Goal: Transaction & Acquisition: Purchase product/service

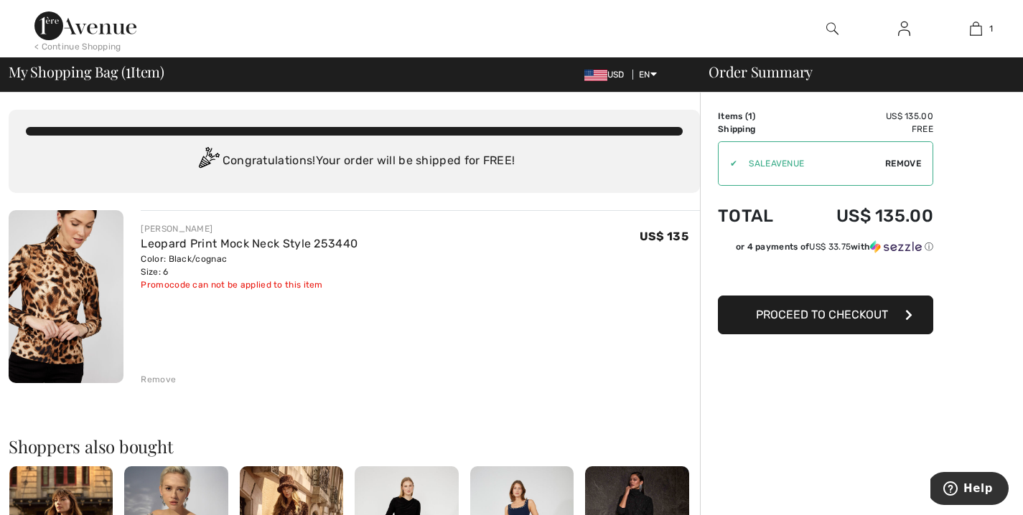
click at [901, 162] on span "Remove" at bounding box center [903, 163] width 36 height 13
click at [755, 163] on input "TEXT" at bounding box center [805, 163] width 174 height 43
type input "FLASH15"
click at [906, 163] on span "Apply" at bounding box center [907, 163] width 29 height 13
click at [825, 322] on button "Proceed to Checkout" at bounding box center [825, 315] width 215 height 39
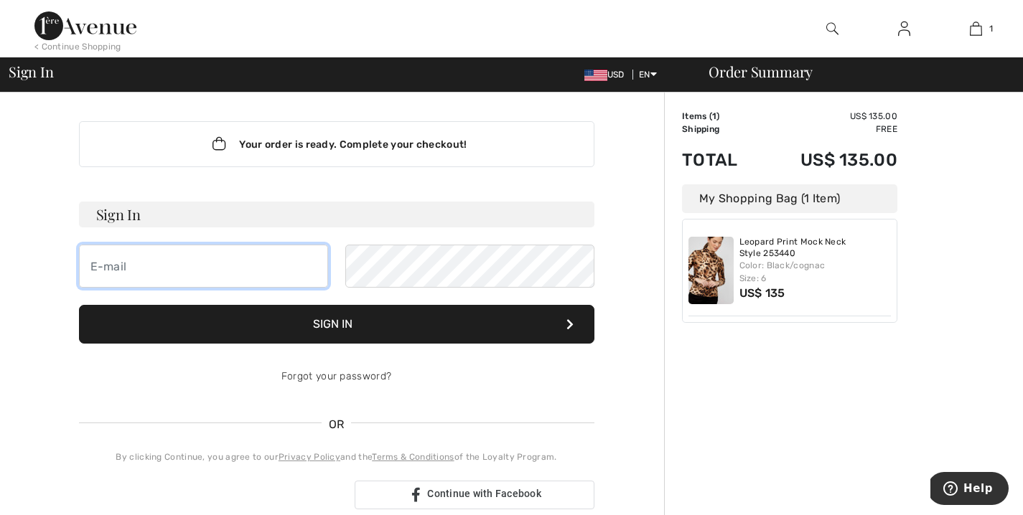
click at [271, 275] on input "email" at bounding box center [203, 266] width 249 height 43
type input "[EMAIL_ADDRESS][DOMAIN_NAME]"
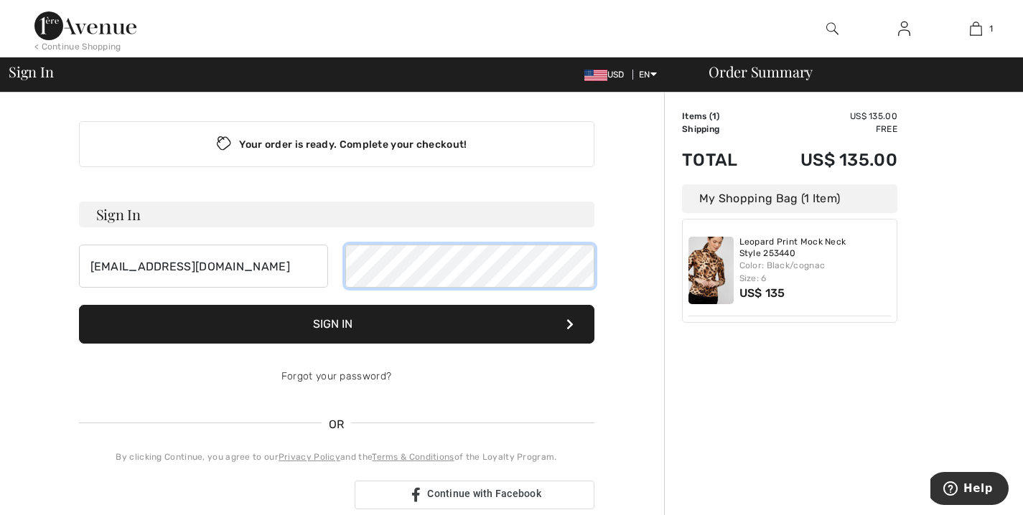
click at [79, 305] on button "Sign In" at bounding box center [336, 324] width 515 height 39
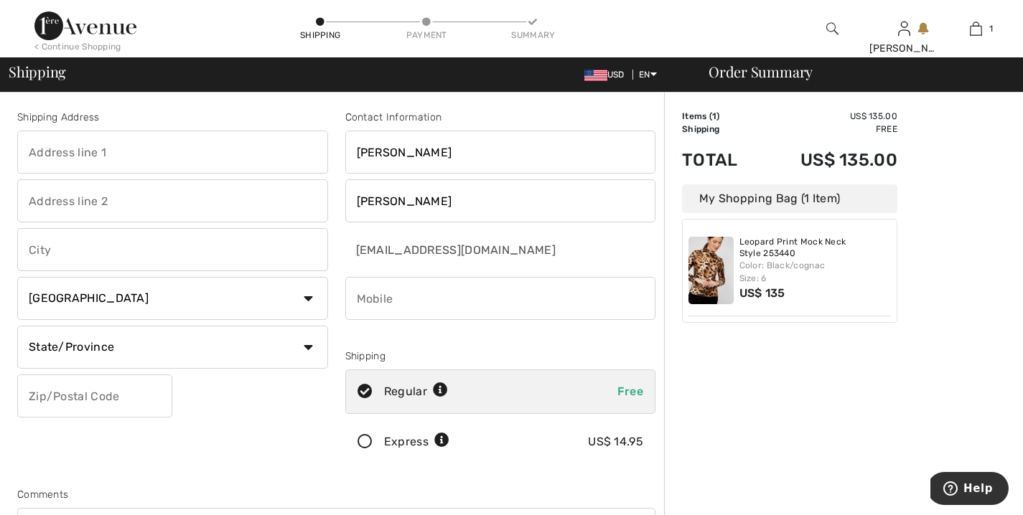
click at [309, 299] on select "Country Canada United States Afghanistan Aland Islands Albania Algeria American…" at bounding box center [172, 298] width 311 height 43
select select "US"
click at [17, 277] on select "Country Canada United States Afghanistan Aland Islands Albania Algeria American…" at bounding box center [172, 298] width 311 height 43
click at [197, 156] on input "text" at bounding box center [172, 152] width 311 height 43
type input "5707 German Rd"
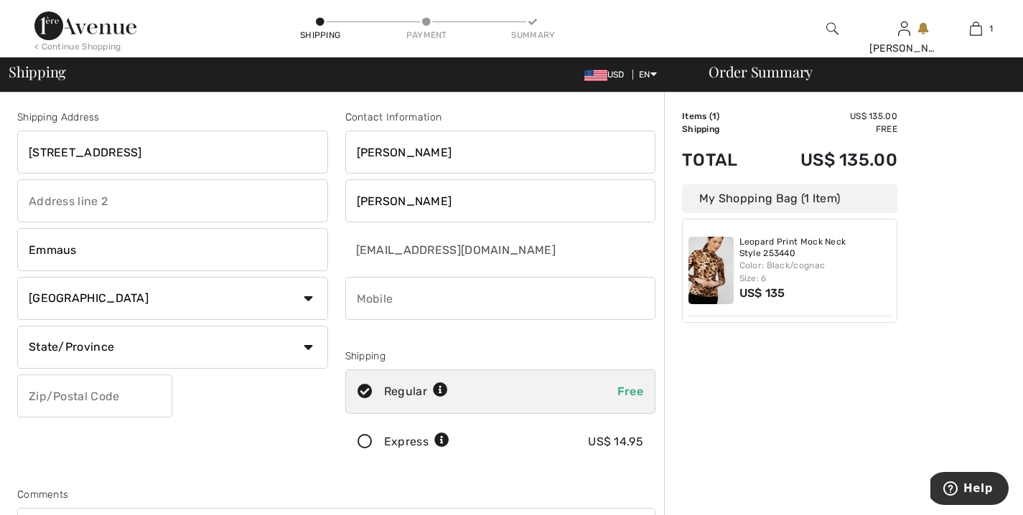
type input "Emmaus"
click at [182, 359] on select "State/Province Alabama Alaska American Samoa Arizona Arkansas California Colora…" at bounding box center [172, 347] width 311 height 43
select select "PA"
click at [17, 326] on select "State/Province Alabama Alaska American Samoa Arizona Arkansas California Colora…" at bounding box center [172, 347] width 311 height 43
click at [100, 400] on input "text" at bounding box center [94, 396] width 155 height 43
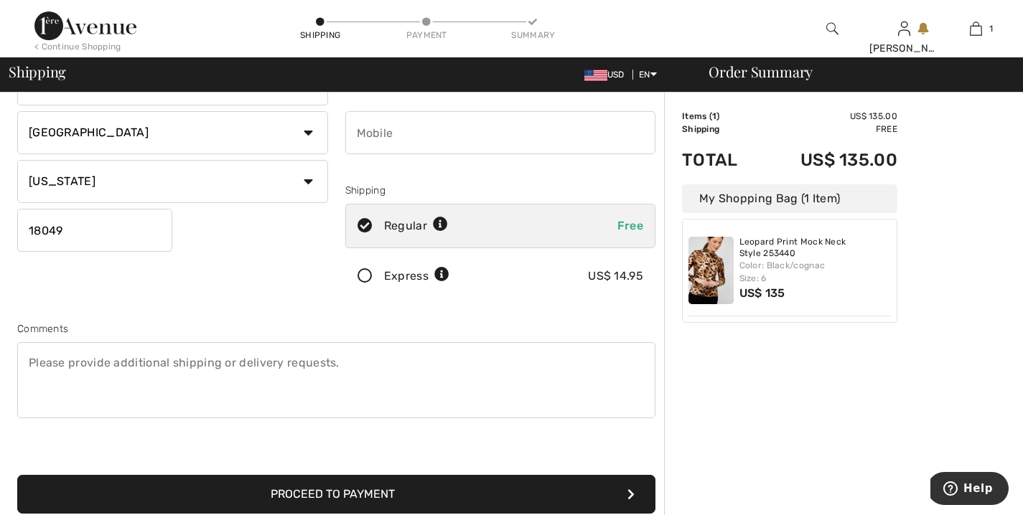
scroll to position [248, 0]
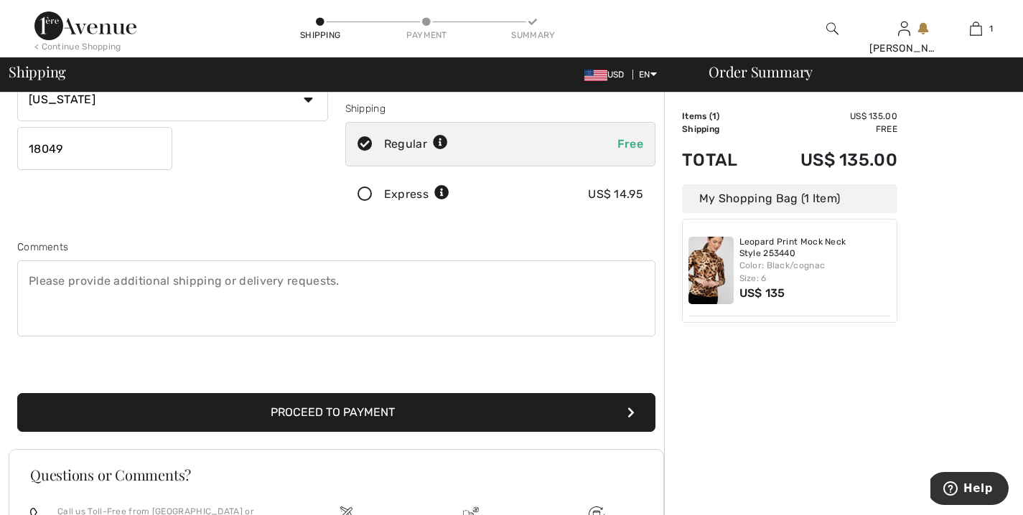
type input "18049"
click at [387, 415] on button "Proceed to Payment" at bounding box center [336, 412] width 638 height 39
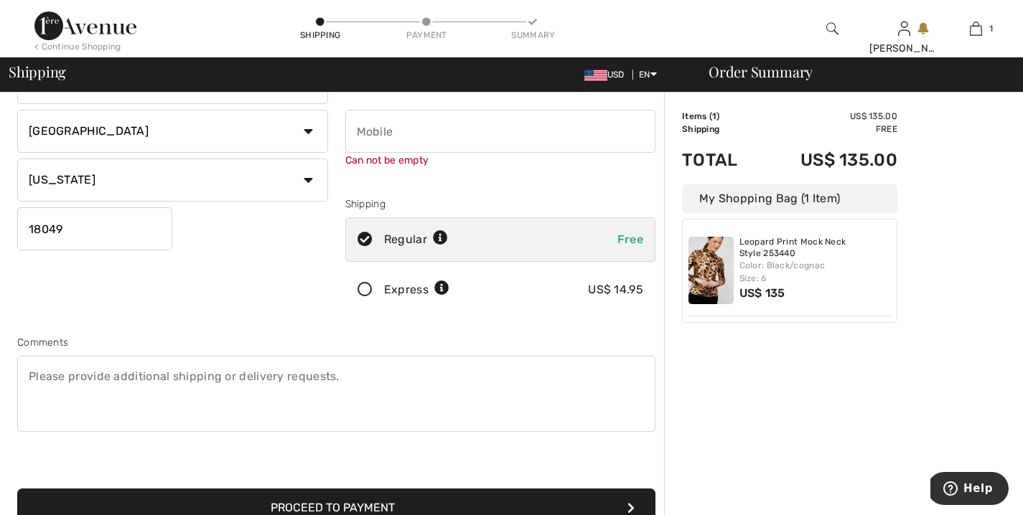
scroll to position [162, 0]
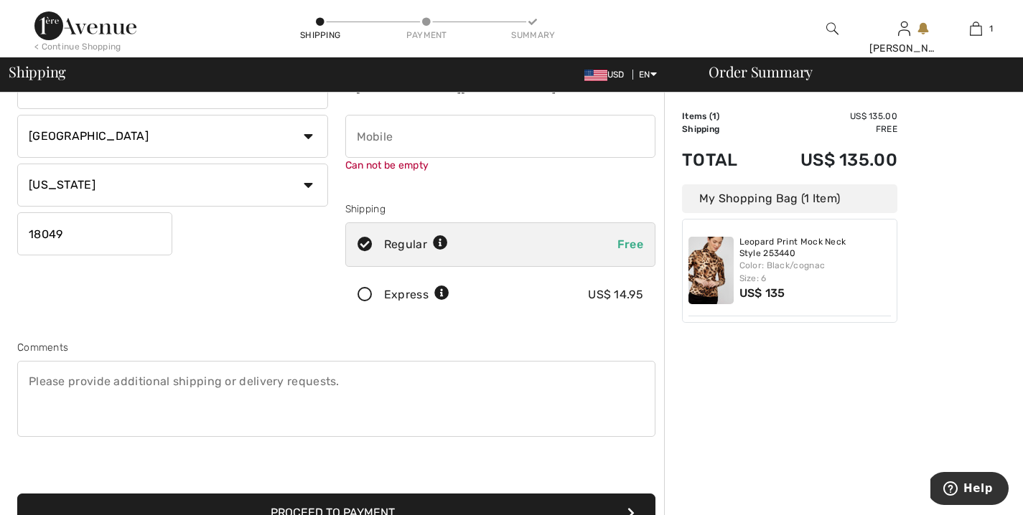
click at [421, 138] on input "phone" at bounding box center [500, 136] width 311 height 43
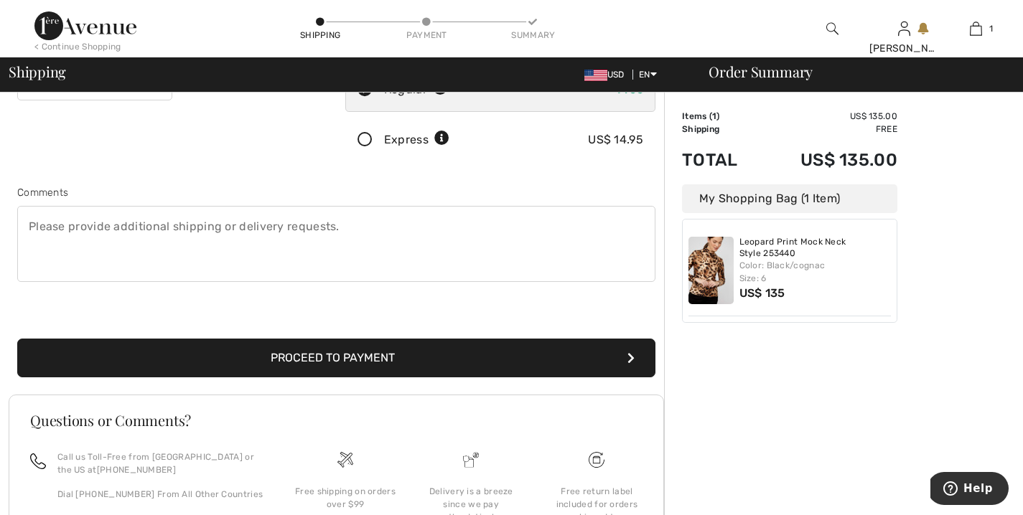
scroll to position [324, 0]
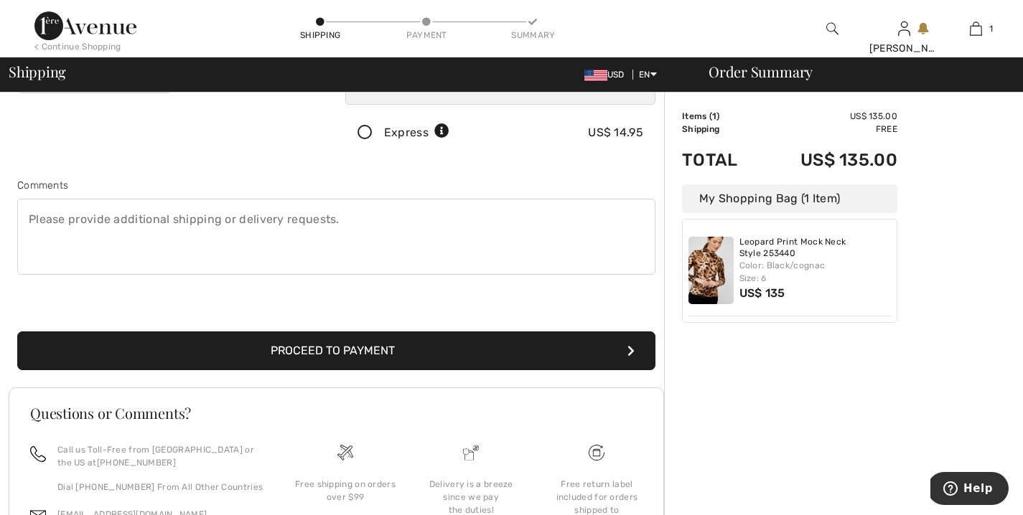
type input "6105775038"
click at [326, 357] on button "Proceed to Payment" at bounding box center [336, 351] width 638 height 39
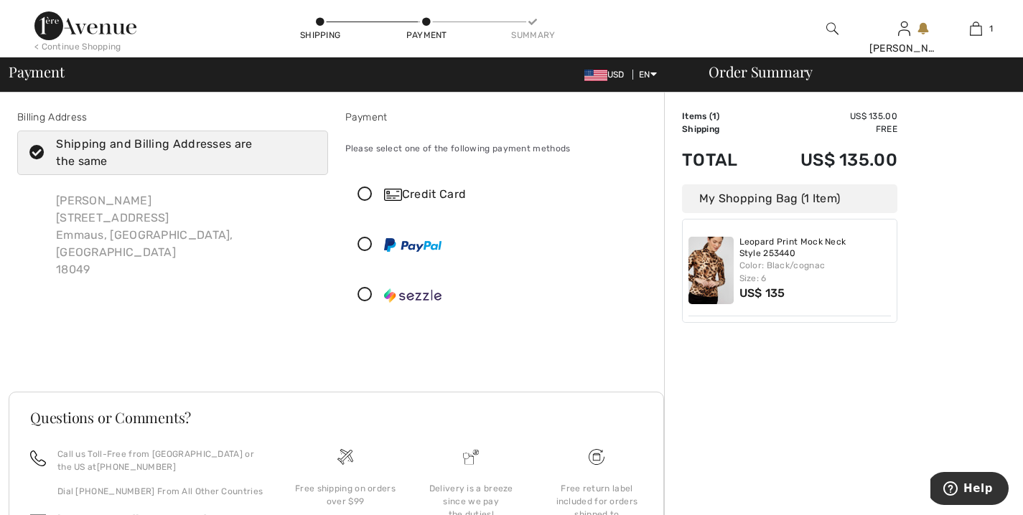
click at [369, 194] on icon at bounding box center [365, 194] width 38 height 15
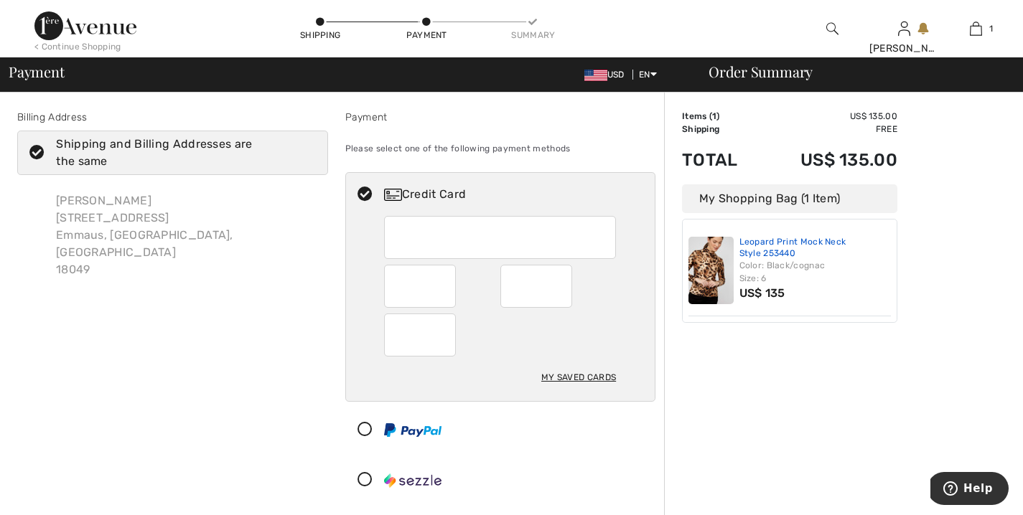
click at [788, 245] on link "Leopard Print Mock Neck Style 253440" at bounding box center [815, 248] width 152 height 22
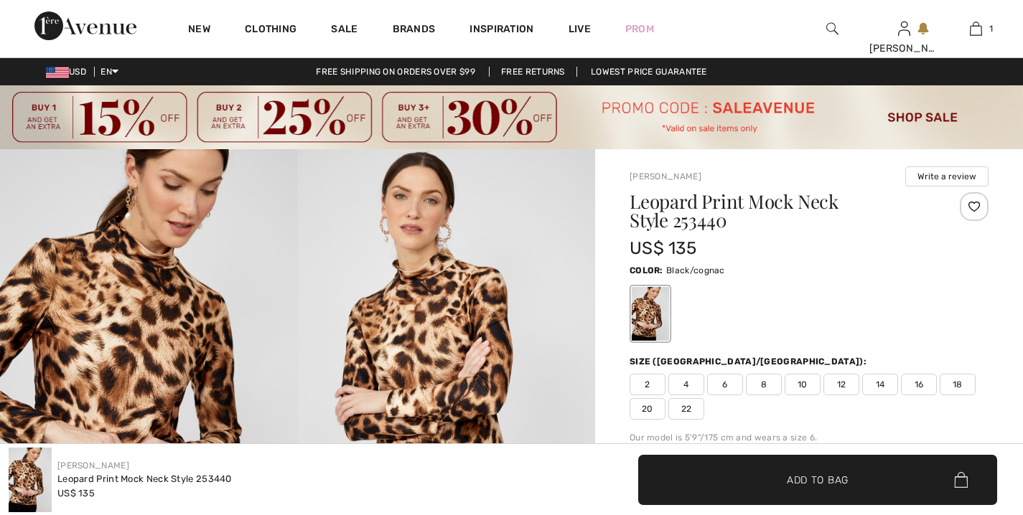
checkbox input "true"
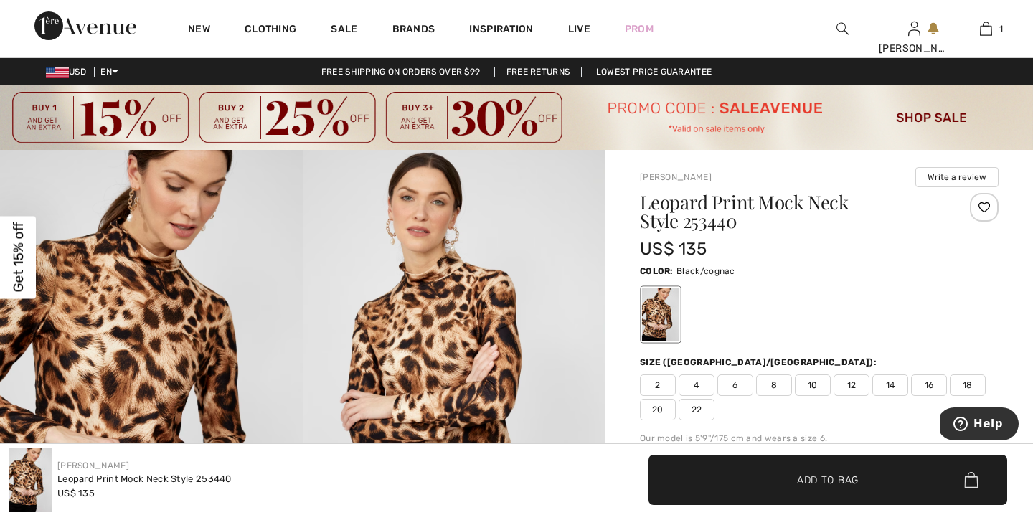
click at [989, 34] on div "Close dialog Want 15% off your first order? You're just one step away from excl…" at bounding box center [516, 257] width 1033 height 515
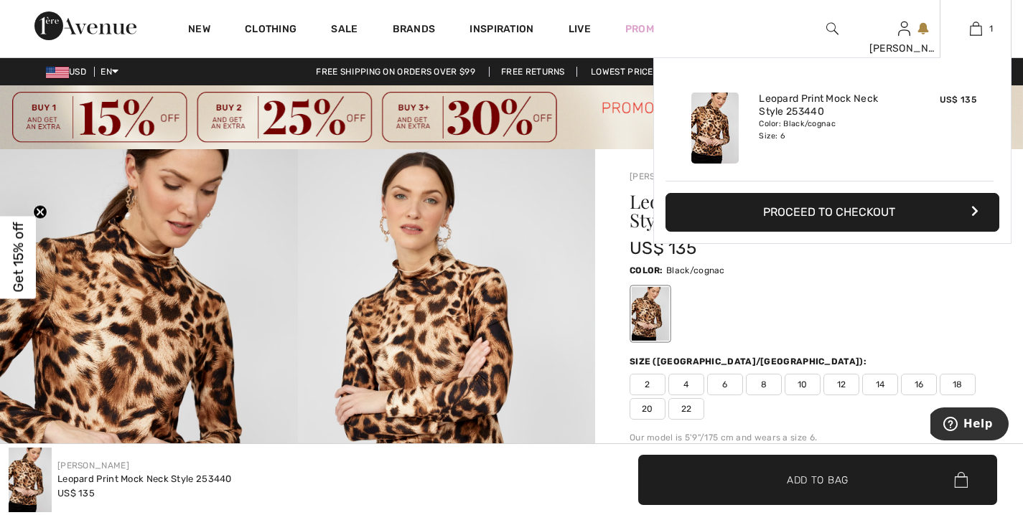
click at [842, 213] on button "Proceed to Checkout" at bounding box center [832, 212] width 334 height 39
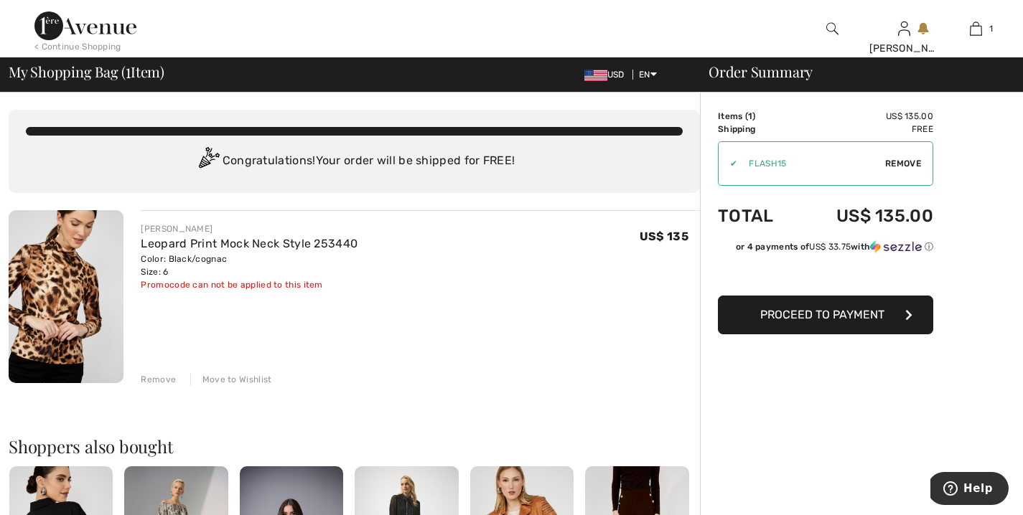
click at [65, 275] on img at bounding box center [66, 296] width 115 height 173
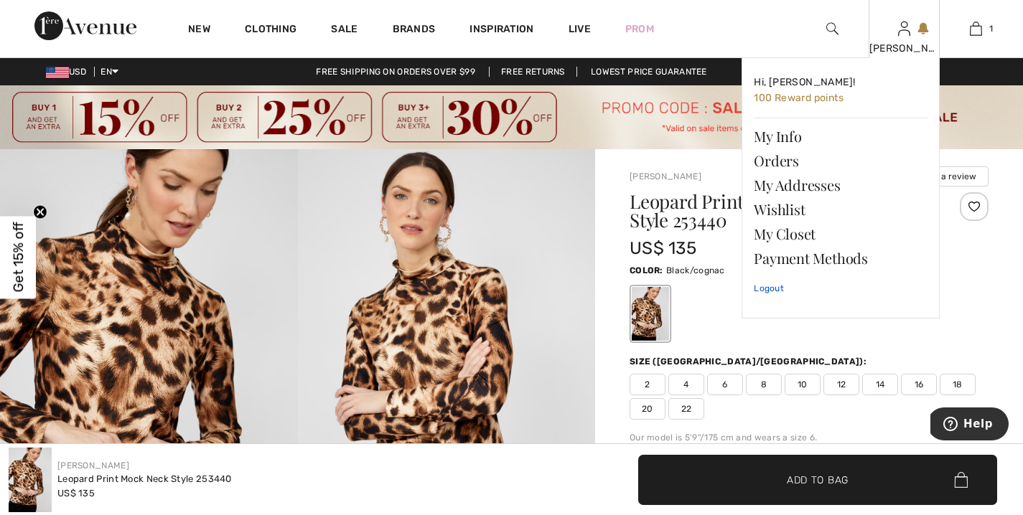
click at [766, 289] on link "Logout" at bounding box center [840, 289] width 174 height 36
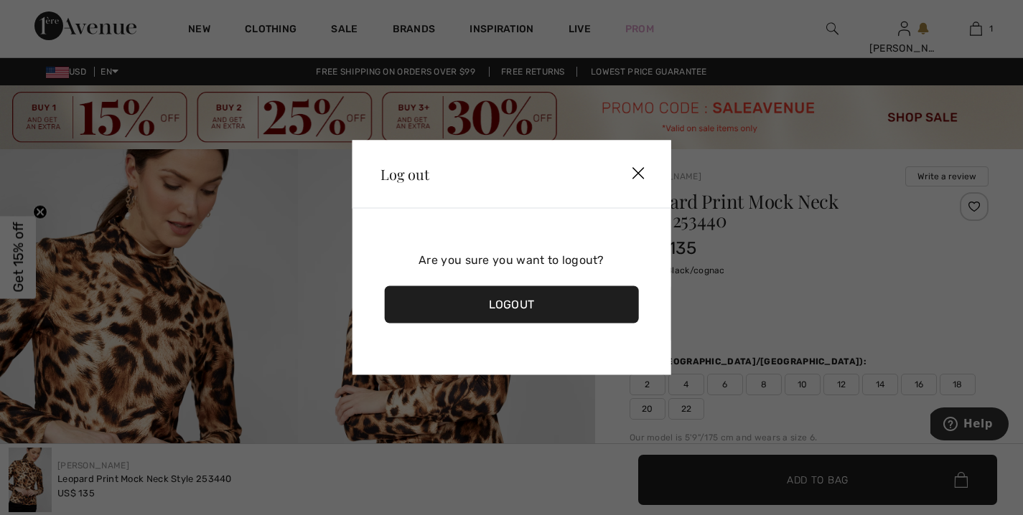
click at [490, 314] on div "Logout" at bounding box center [511, 304] width 255 height 37
